Goal: Information Seeking & Learning: Check status

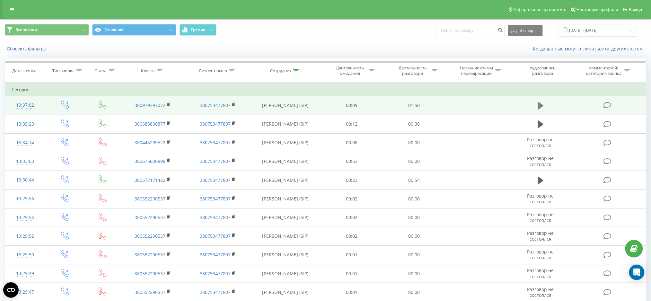
click at [541, 104] on icon at bounding box center [541, 106] width 6 height 8
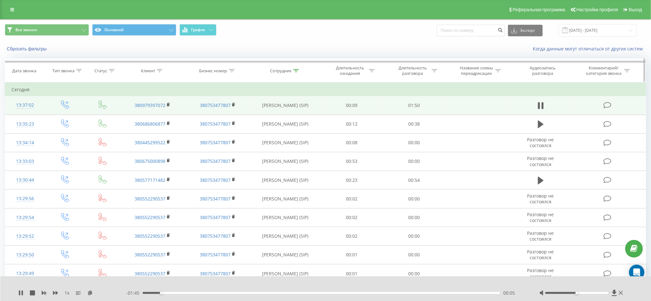
click at [298, 72] on icon at bounding box center [296, 70] width 6 height 3
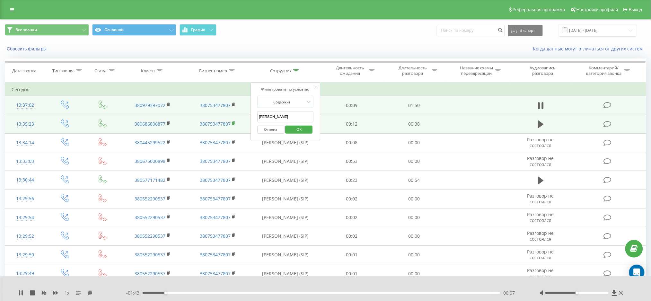
drag, startPoint x: 282, startPoint y: 120, endPoint x: 234, endPoint y: 123, distance: 48.3
type input "Ковальський"
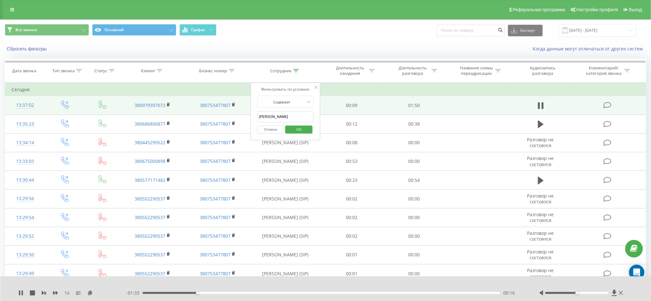
click at [296, 129] on span "OK" at bounding box center [299, 129] width 18 height 10
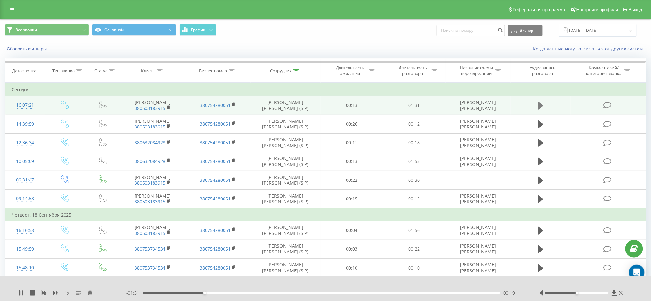
click at [541, 106] on icon at bounding box center [541, 106] width 6 height 8
drag, startPoint x: 577, startPoint y: 293, endPoint x: 616, endPoint y: 297, distance: 38.4
click at [616, 297] on div "1 x - 01:22 00:08 00:08" at bounding box center [325, 288] width 651 height 25
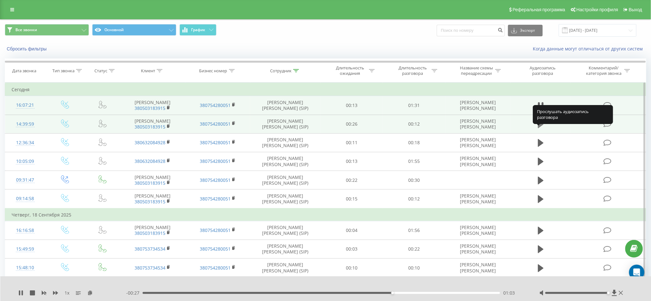
click at [539, 128] on icon at bounding box center [541, 124] width 6 height 8
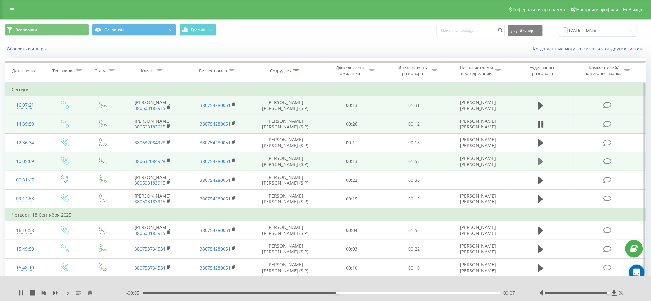
click at [540, 165] on icon at bounding box center [541, 162] width 6 height 8
drag, startPoint x: 464, startPoint y: 292, endPoint x: 359, endPoint y: 290, distance: 105.3
click at [359, 292] on div "01:10" at bounding box center [321, 293] width 357 height 2
drag, startPoint x: 363, startPoint y: 293, endPoint x: 340, endPoint y: 294, distance: 22.2
click at [340, 294] on div "01:04" at bounding box center [321, 293] width 357 height 2
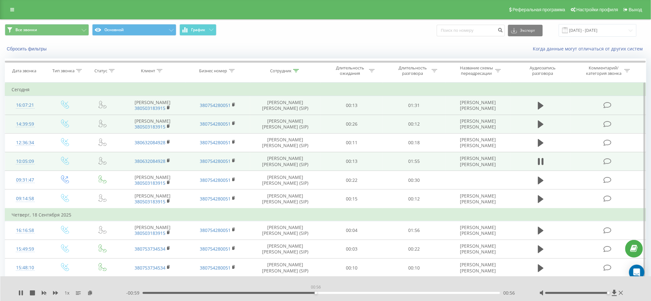
drag, startPoint x: 338, startPoint y: 292, endPoint x: 316, endPoint y: 294, distance: 22.6
click at [316, 294] on div "00:56" at bounding box center [321, 293] width 357 height 2
